Goal: Find specific page/section: Find specific page/section

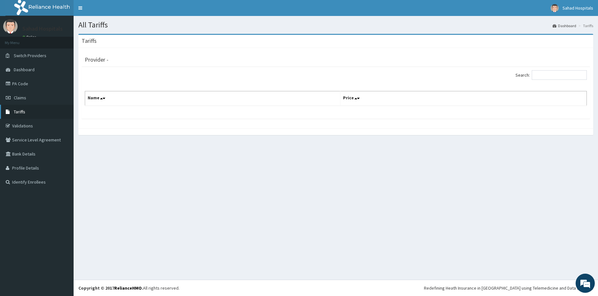
click at [47, 115] on link "Tariffs" at bounding box center [37, 112] width 74 height 14
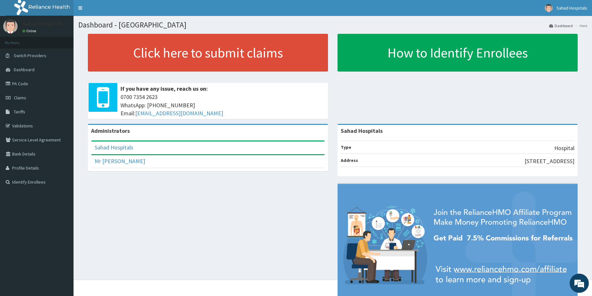
click at [13, 114] on link "Tariffs" at bounding box center [37, 112] width 74 height 14
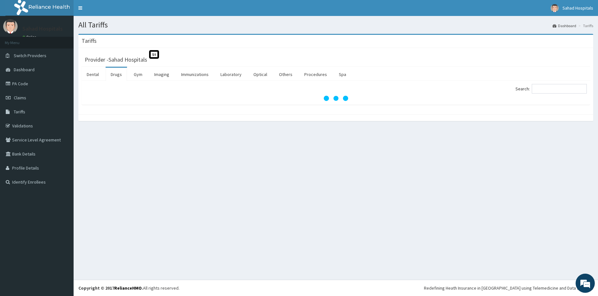
click at [536, 90] on label "Search:" at bounding box center [550, 89] width 71 height 10
click at [536, 90] on input "Search:" at bounding box center [559, 89] width 55 height 10
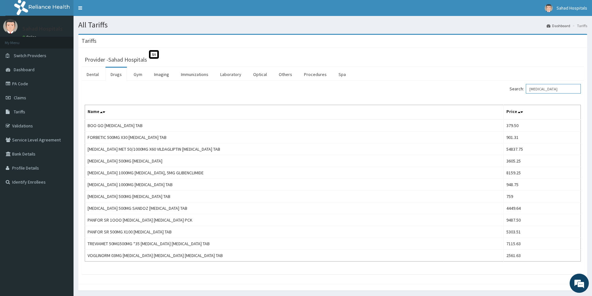
type input "[MEDICAL_DATA]"
